Goal: Find specific page/section: Find specific page/section

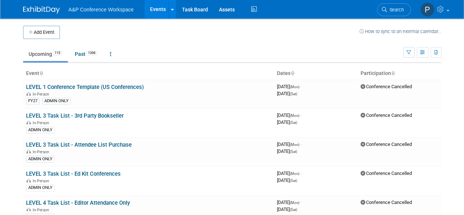
click at [3, 103] on body "A&P Conference Workspace Events Add Event Bulk Upload Events Shareable Event Bo…" at bounding box center [232, 107] width 464 height 215
click at [168, 41] on td "Upcoming 115 Past 1398 All Events 1513 Past and Upcoming Grouped Annually Event…" at bounding box center [213, 51] width 380 height 24
click at [205, 47] on ul "Upcoming 115 Past 1398 All Events 1513 Past and Upcoming Grouped Annually Event…" at bounding box center [213, 54] width 380 height 17
click at [226, 48] on ul "Upcoming 115 Past 1398 All Events 1513 Past and Upcoming Grouped Annually Event…" at bounding box center [213, 54] width 380 height 17
click at [77, 55] on link "Past 1398" at bounding box center [86, 54] width 34 height 14
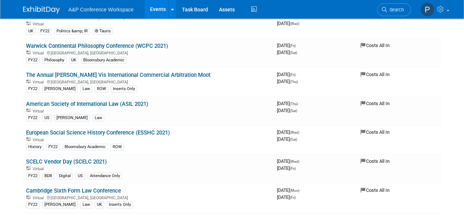
scroll to position [38117, 0]
